Goal: Transaction & Acquisition: Purchase product/service

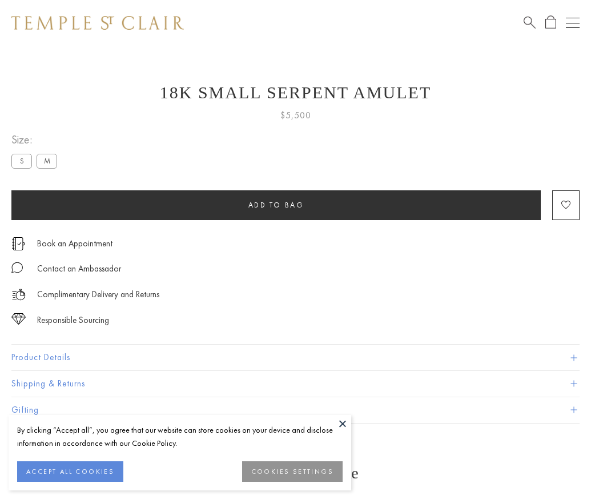
click at [276, 205] on span "Add to bag" at bounding box center [277, 205] width 56 height 10
